Goal: Find specific page/section: Find specific page/section

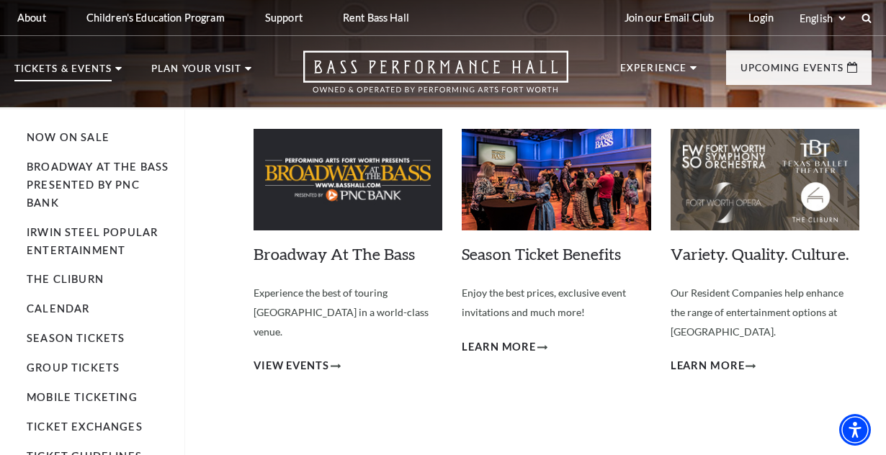
click at [41, 71] on p "Tickets & Events" at bounding box center [62, 72] width 97 height 17
click at [83, 66] on p "Tickets & Events" at bounding box center [62, 72] width 97 height 17
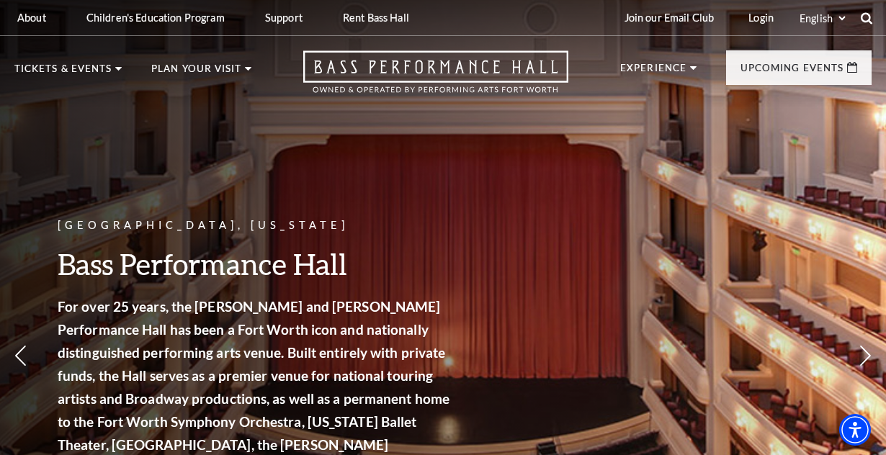
click at [862, 17] on icon at bounding box center [867, 18] width 13 height 13
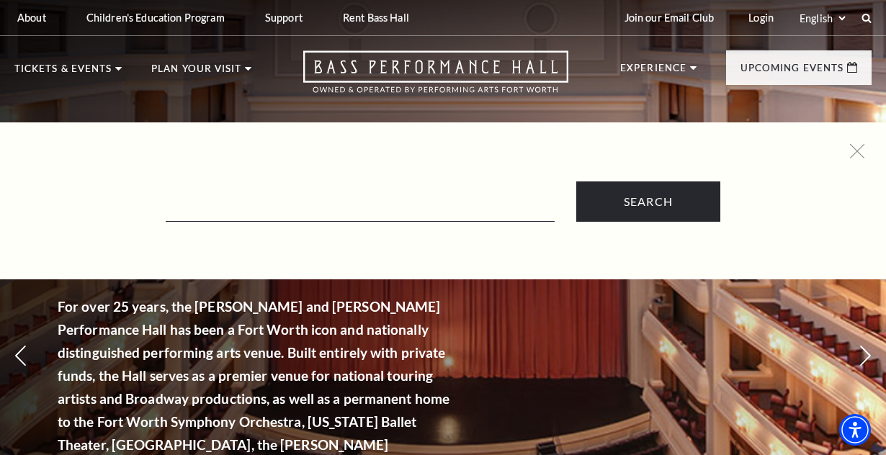
click at [326, 179] on div "Search" at bounding box center [443, 183] width 886 height 78
click at [299, 207] on input "Text field" at bounding box center [360, 207] width 389 height 30
paste input "[US_STATE] Ballet Theater - [PERSON_NAME]"
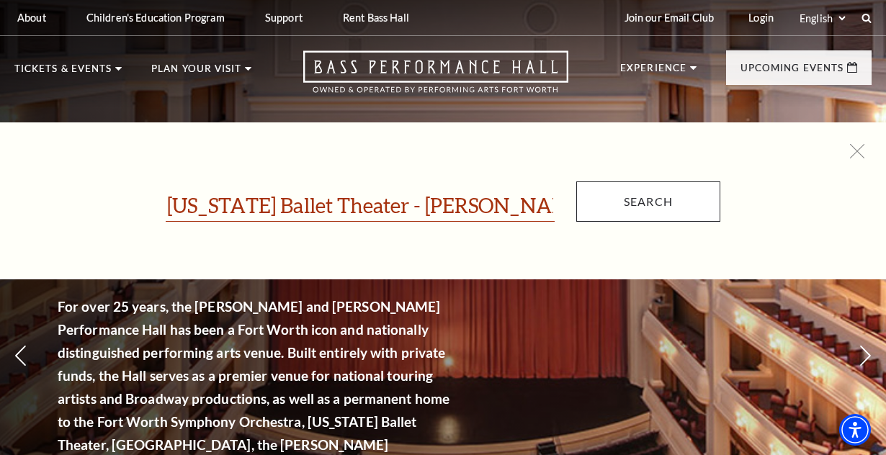
type input "[US_STATE] Ballet Theater - [PERSON_NAME]"
click at [616, 205] on input "Search" at bounding box center [649, 202] width 144 height 40
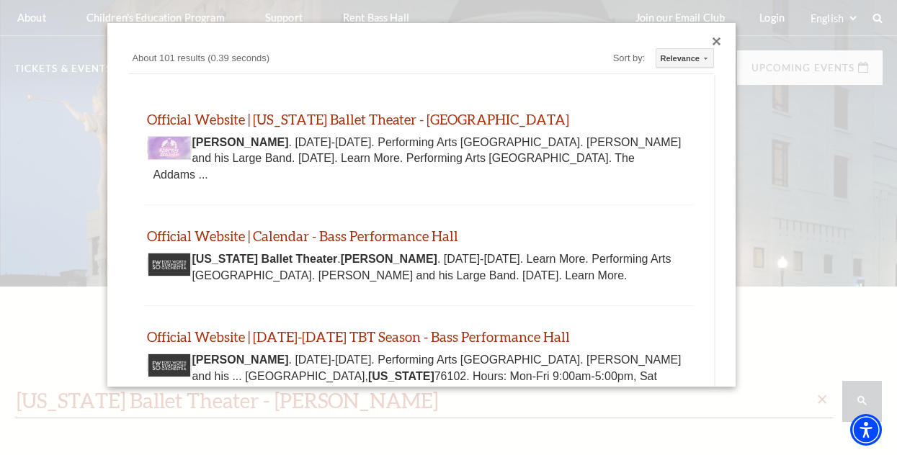
click at [713, 40] on div "Close dialog" at bounding box center [717, 41] width 9 height 9
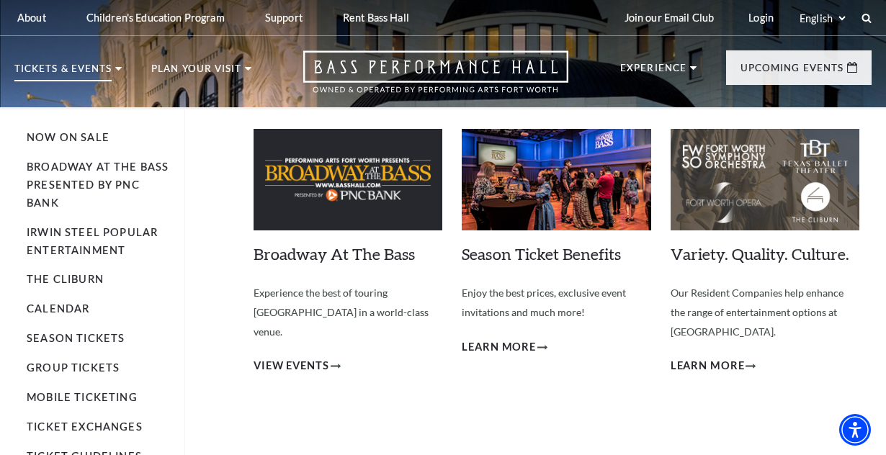
click at [79, 71] on p "Tickets & Events" at bounding box center [62, 72] width 97 height 17
click at [48, 306] on link "Calendar" at bounding box center [58, 309] width 63 height 12
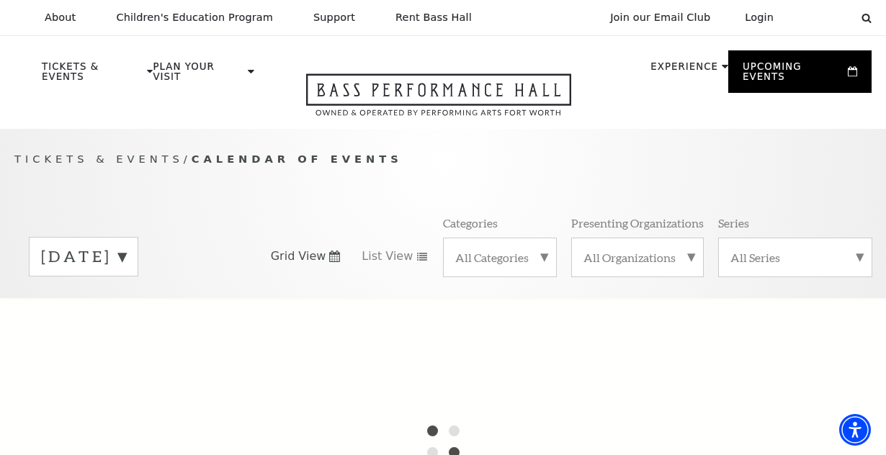
click at [126, 249] on label "September 2025" at bounding box center [83, 257] width 85 height 22
click at [126, 286] on label "October 2025" at bounding box center [83, 287] width 85 height 31
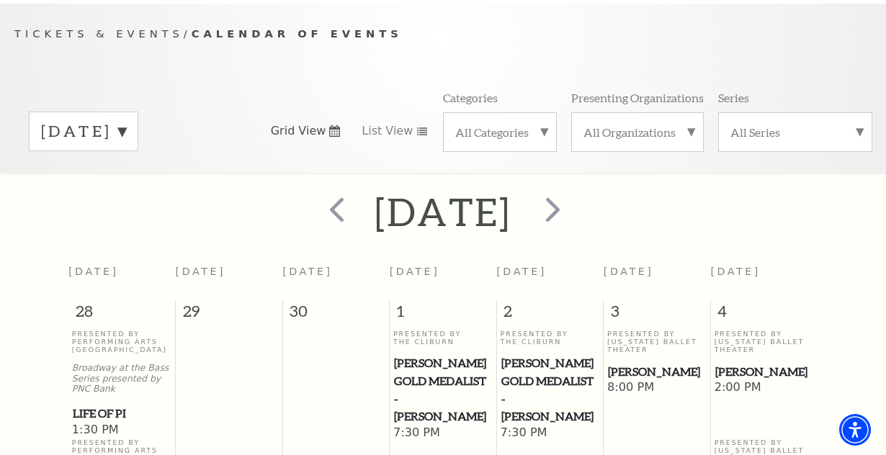
scroll to position [121, 0]
